Goal: Obtain resource: Obtain resource

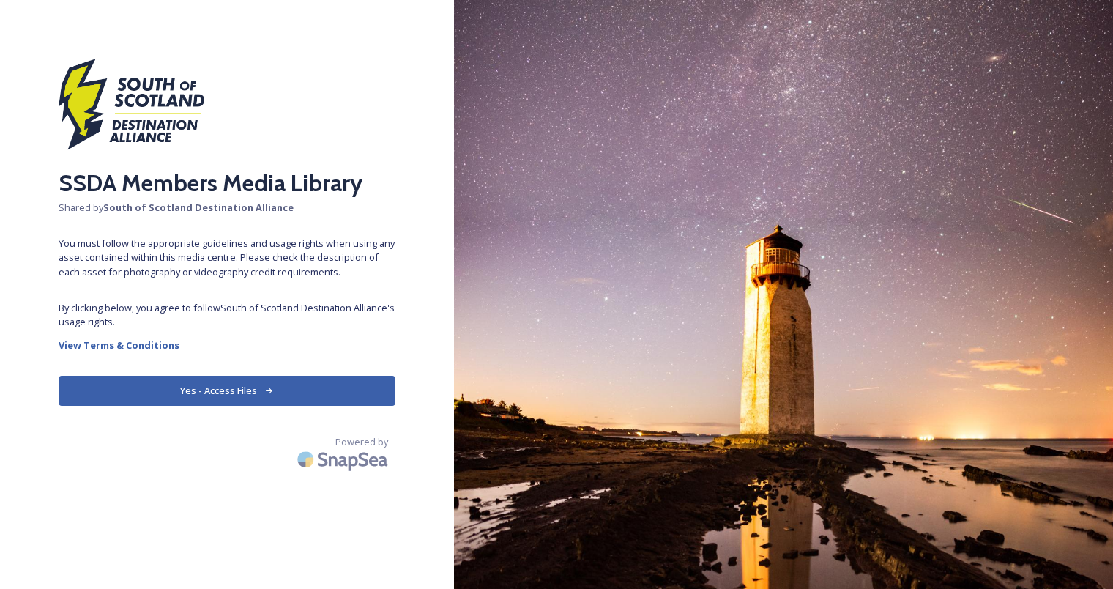
click at [262, 383] on button "Yes - Access Files" at bounding box center [227, 391] width 337 height 30
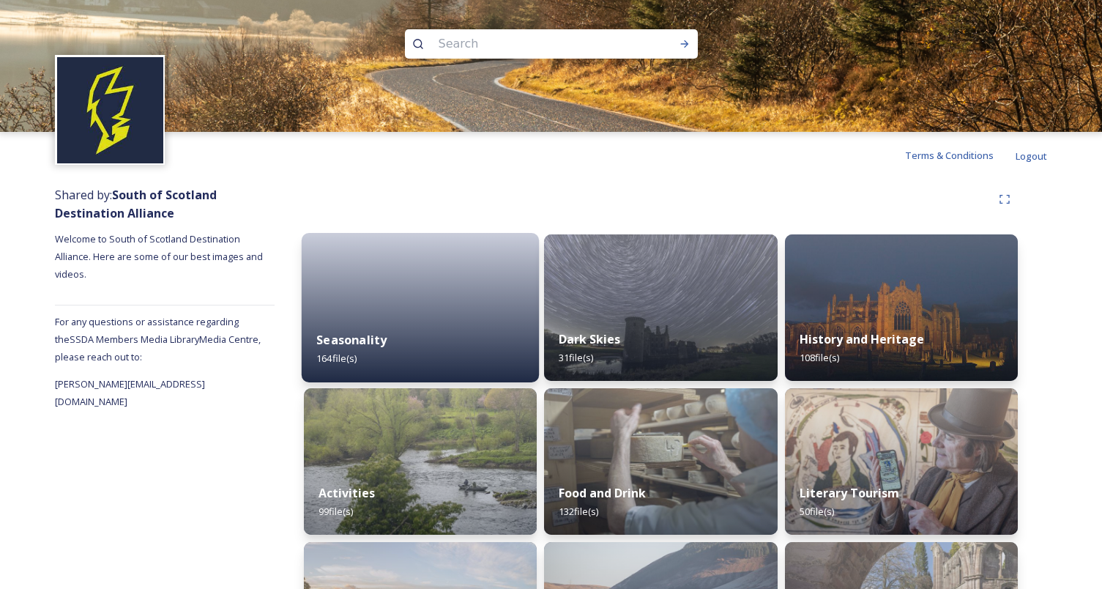
click at [419, 293] on div at bounding box center [421, 307] width 238 height 149
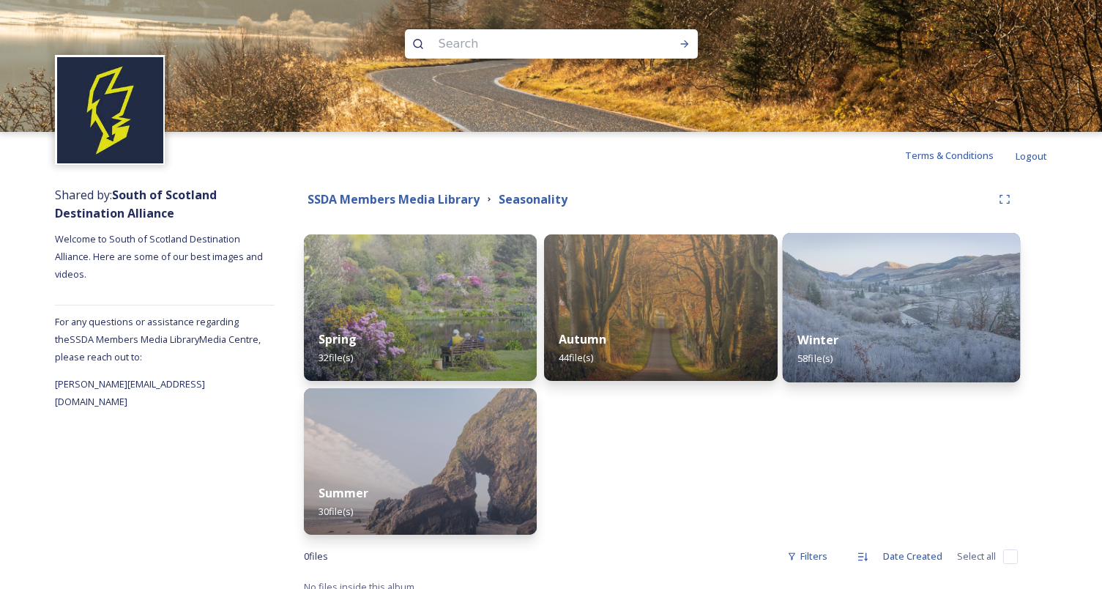
click at [911, 312] on img at bounding box center [901, 307] width 238 height 149
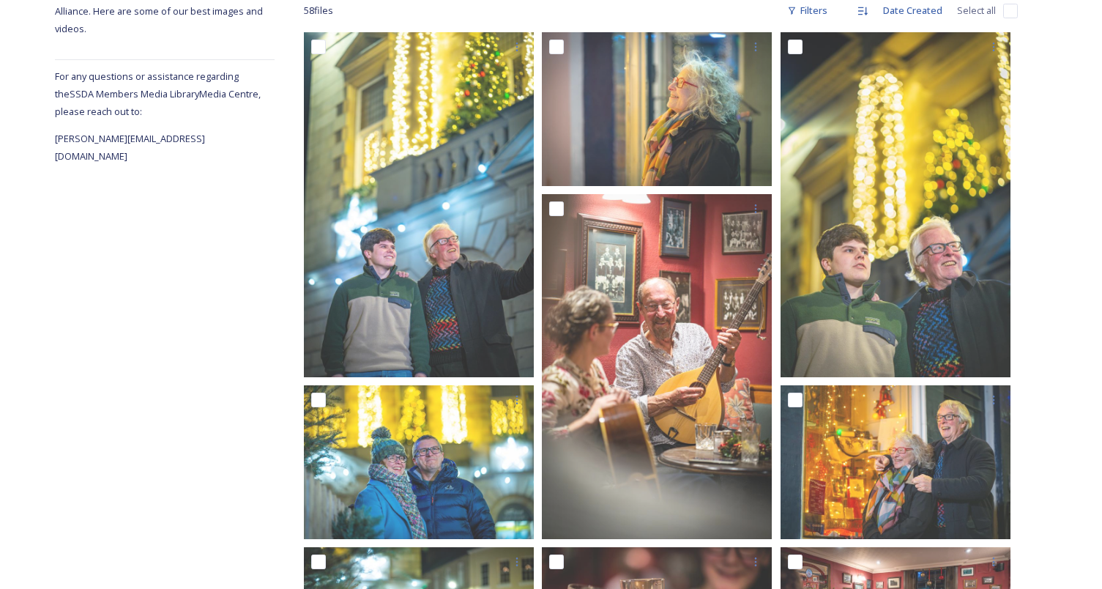
scroll to position [220, 0]
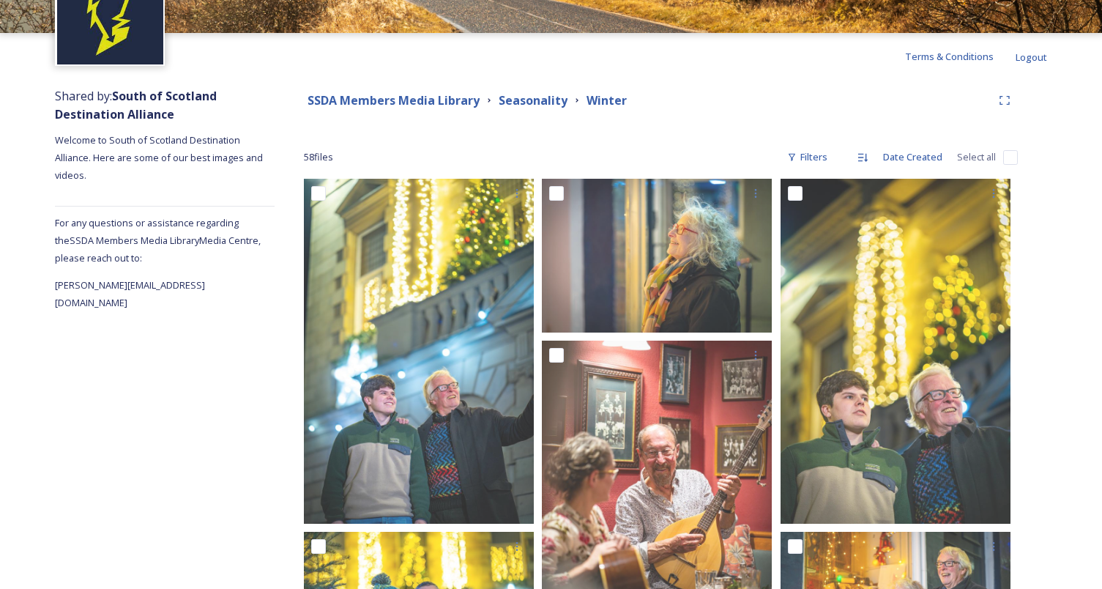
scroll to position [0, 0]
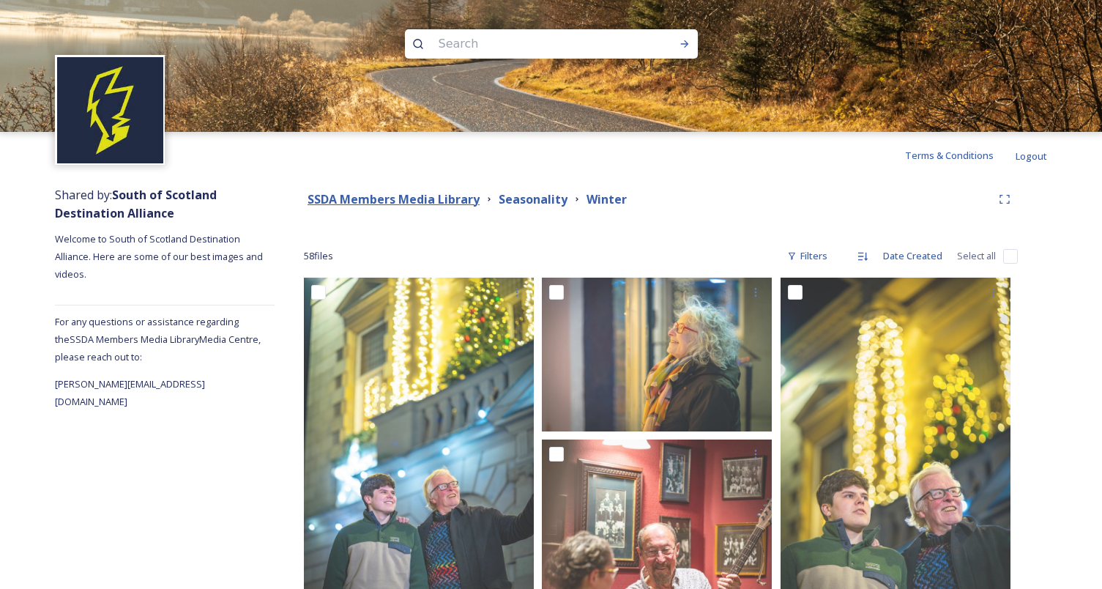
click at [445, 198] on strong "SSDA Members Media Library" at bounding box center [393, 199] width 172 height 16
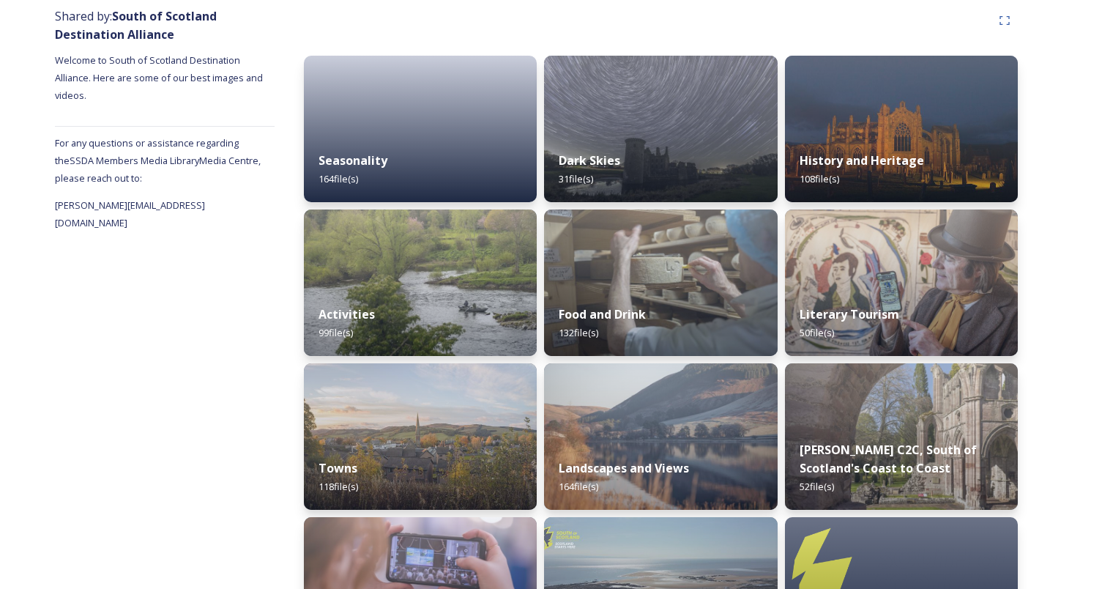
scroll to position [220, 0]
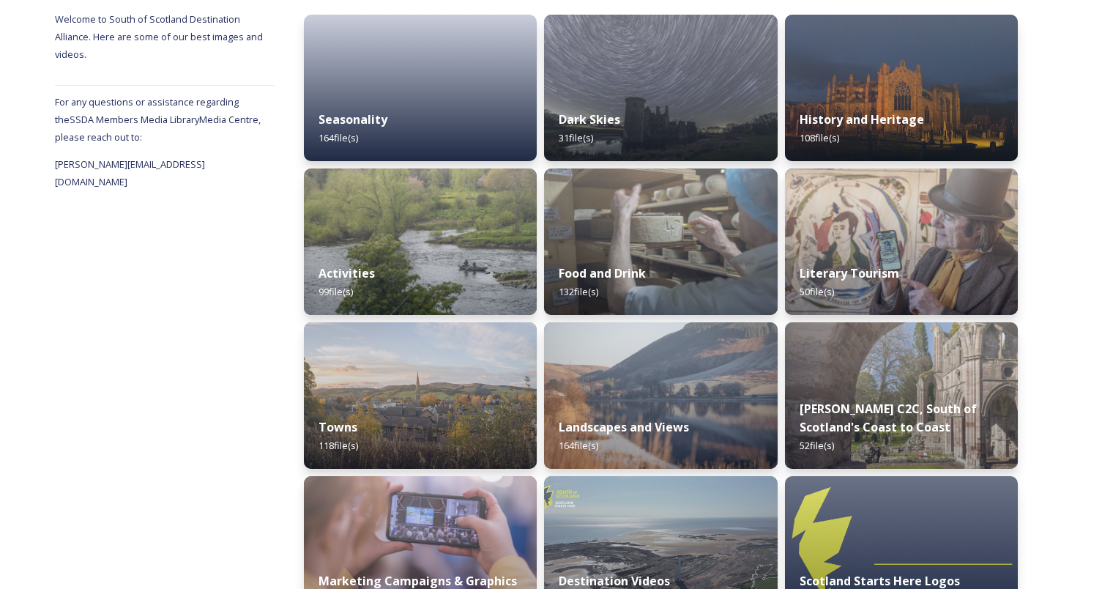
click at [1058, 523] on div "Shared by: South of Scotland Destination Alliance Welcome to South of Scotland …" at bounding box center [551, 375] width 1102 height 832
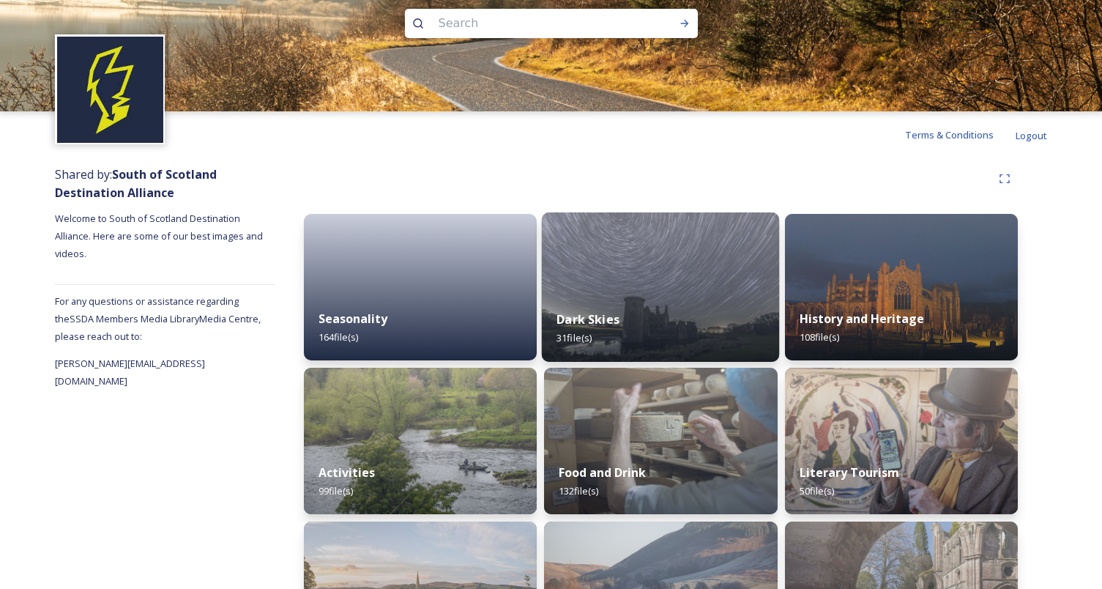
scroll to position [0, 0]
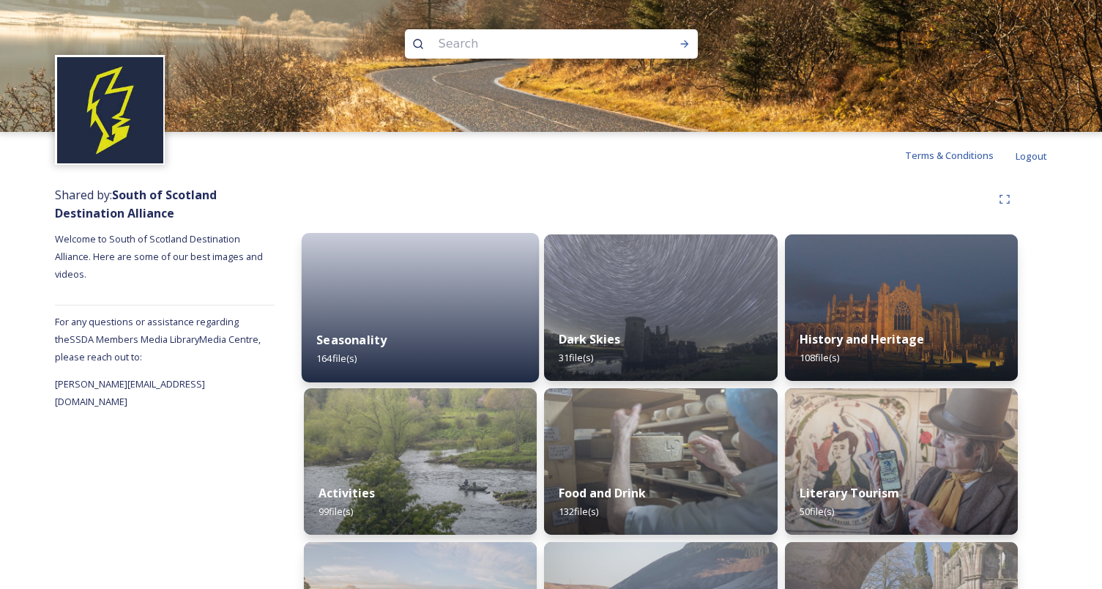
click at [322, 298] on div at bounding box center [421, 307] width 238 height 149
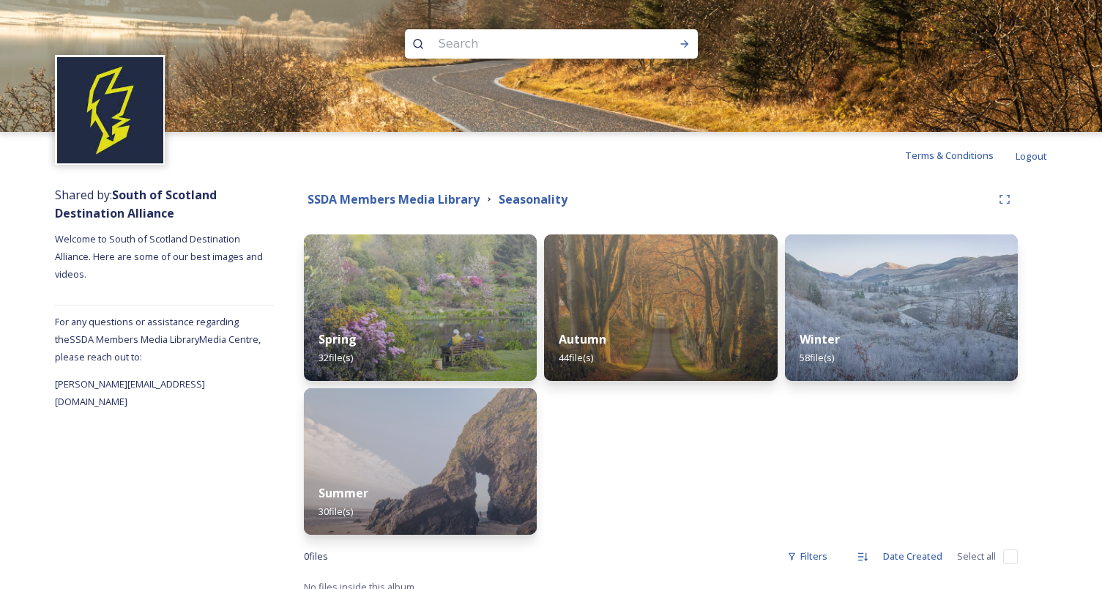
click at [908, 323] on div "Winter 58 file(s)" at bounding box center [901, 348] width 233 height 65
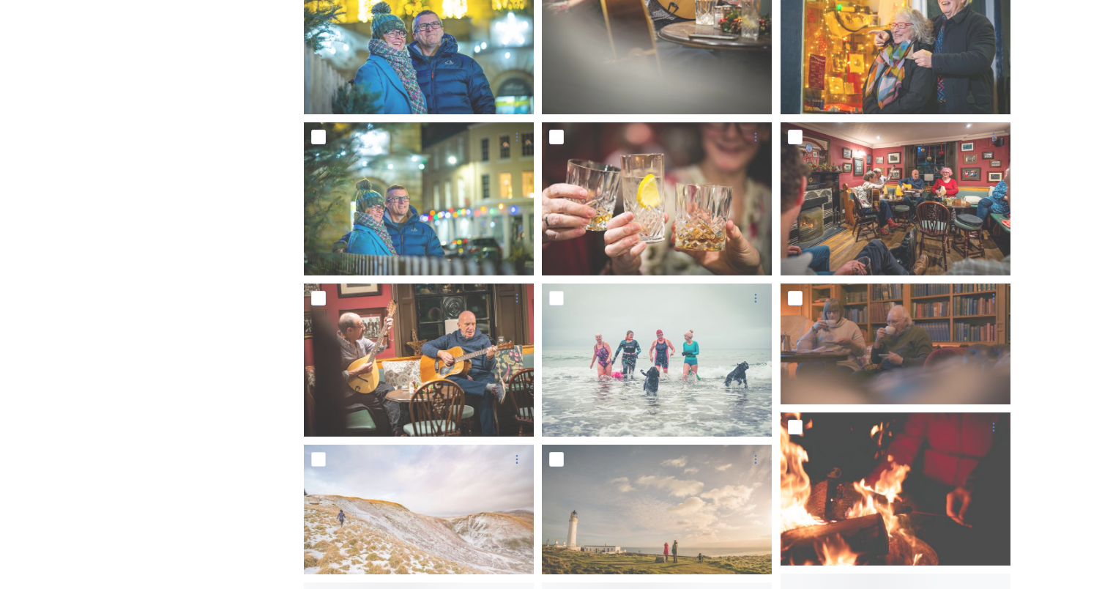
scroll to position [732, 0]
